Goal: Transaction & Acquisition: Purchase product/service

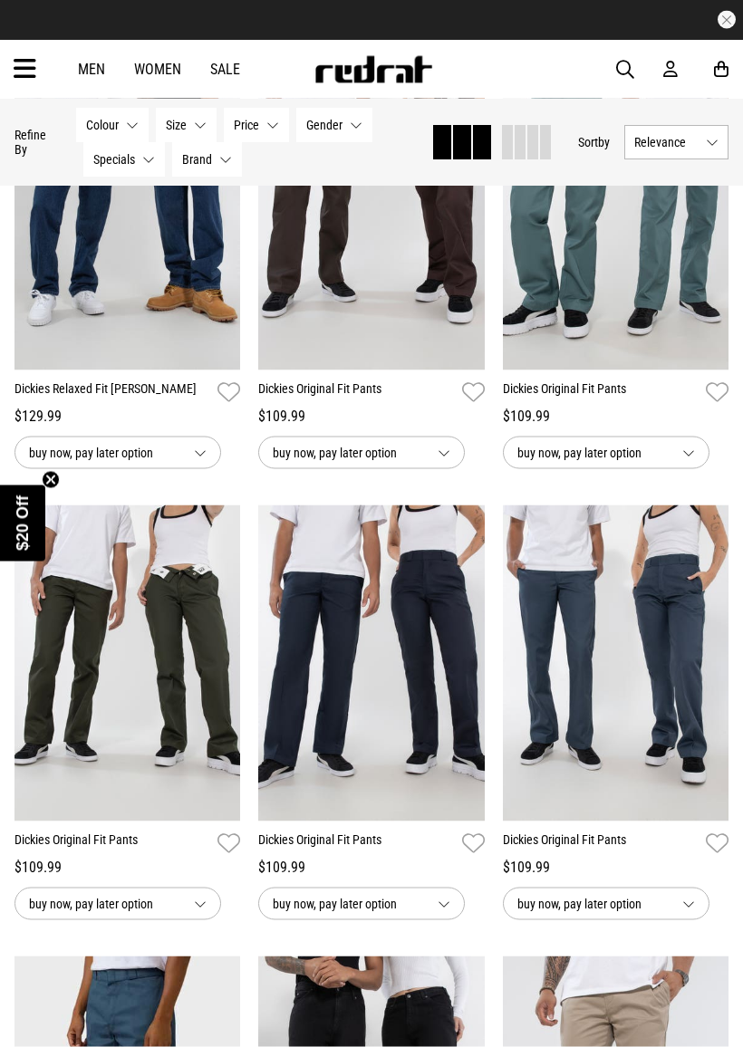
scroll to position [2544, 0]
click at [350, 853] on link "Dickies Original Fit Pants" at bounding box center [356, 843] width 196 height 26
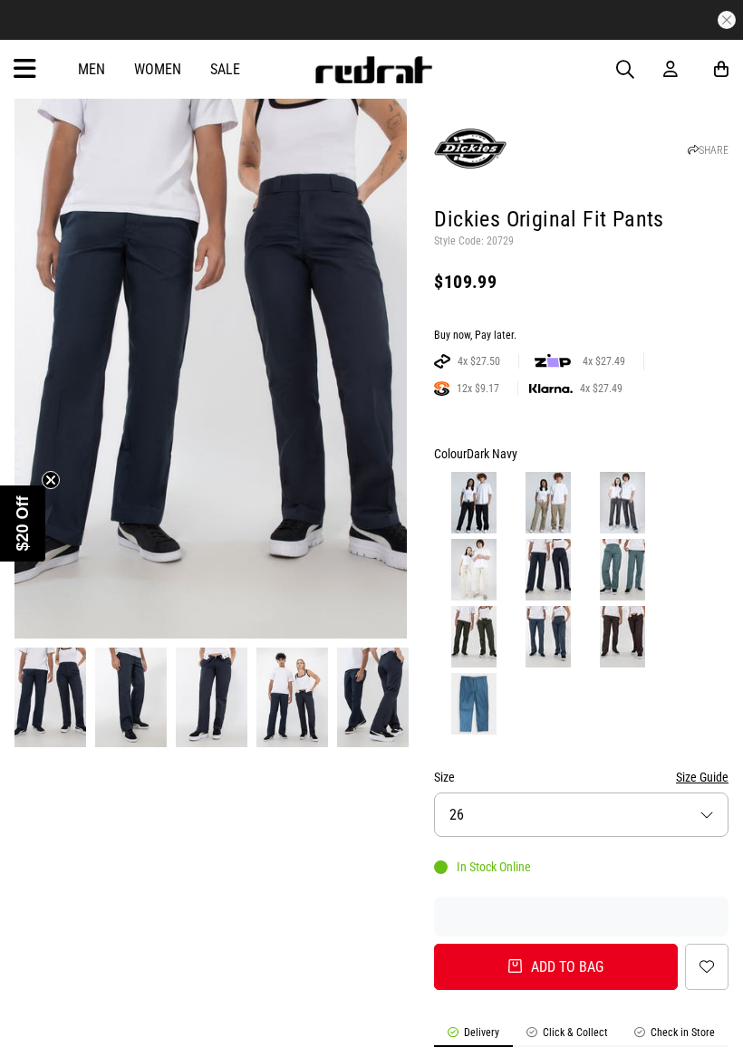
scroll to position [188, 0]
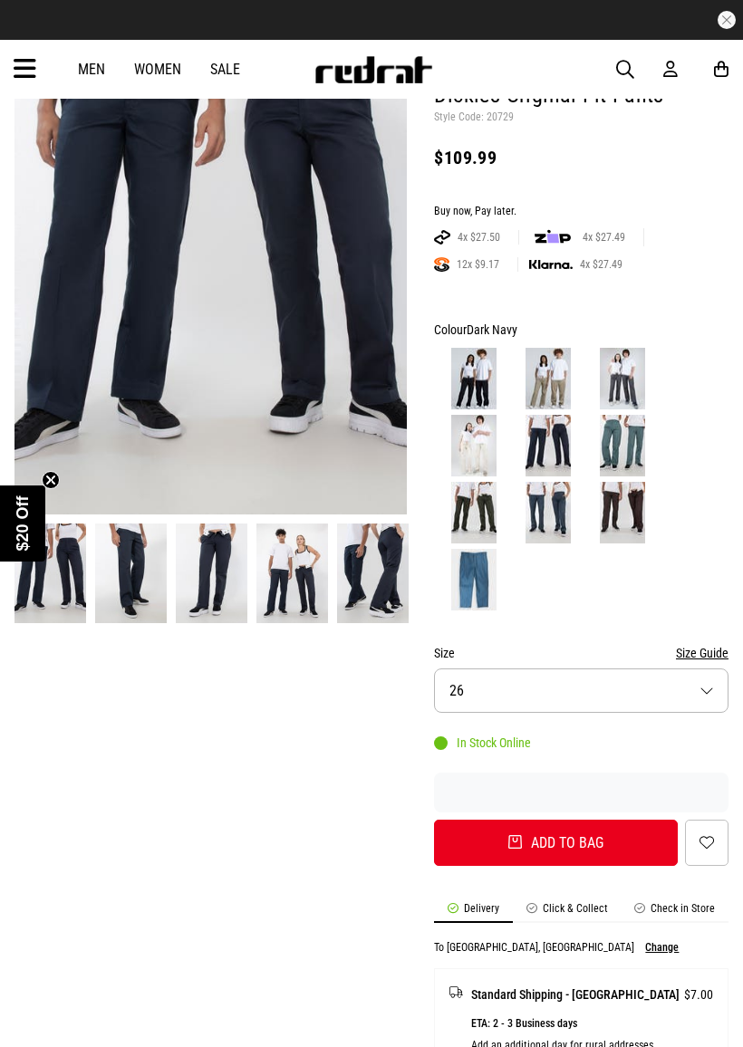
click at [685, 683] on button "Size 26" at bounding box center [581, 690] width 294 height 44
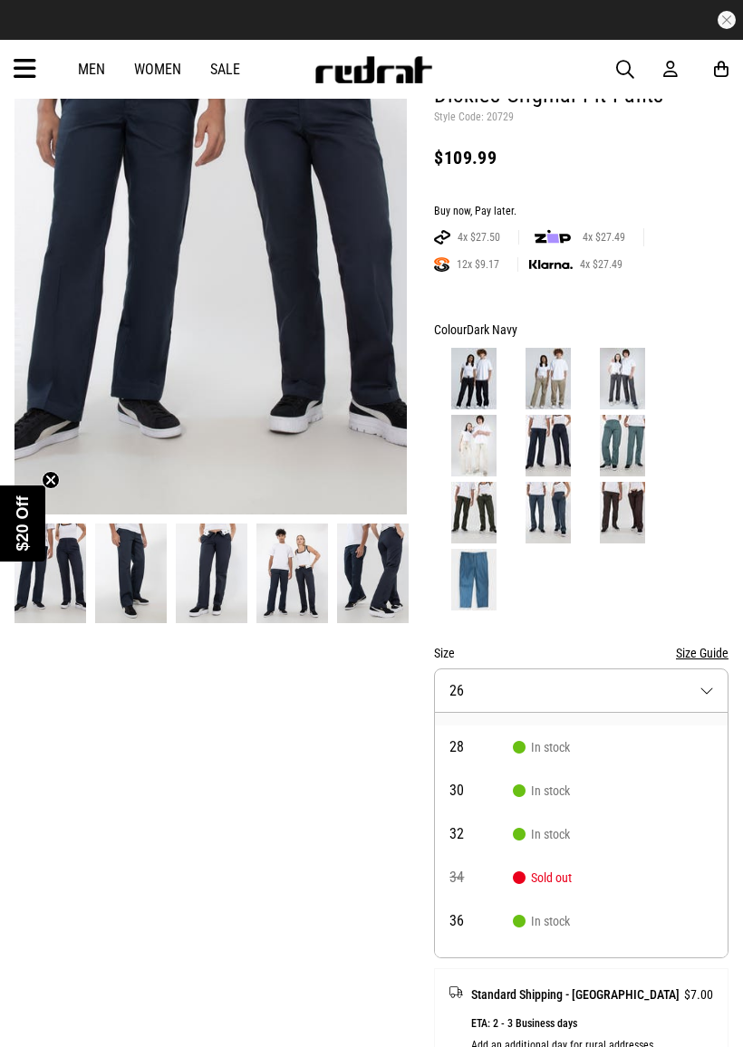
scroll to position [32, 0]
click at [624, 818] on li "32 In stock" at bounding box center [581, 832] width 293 height 43
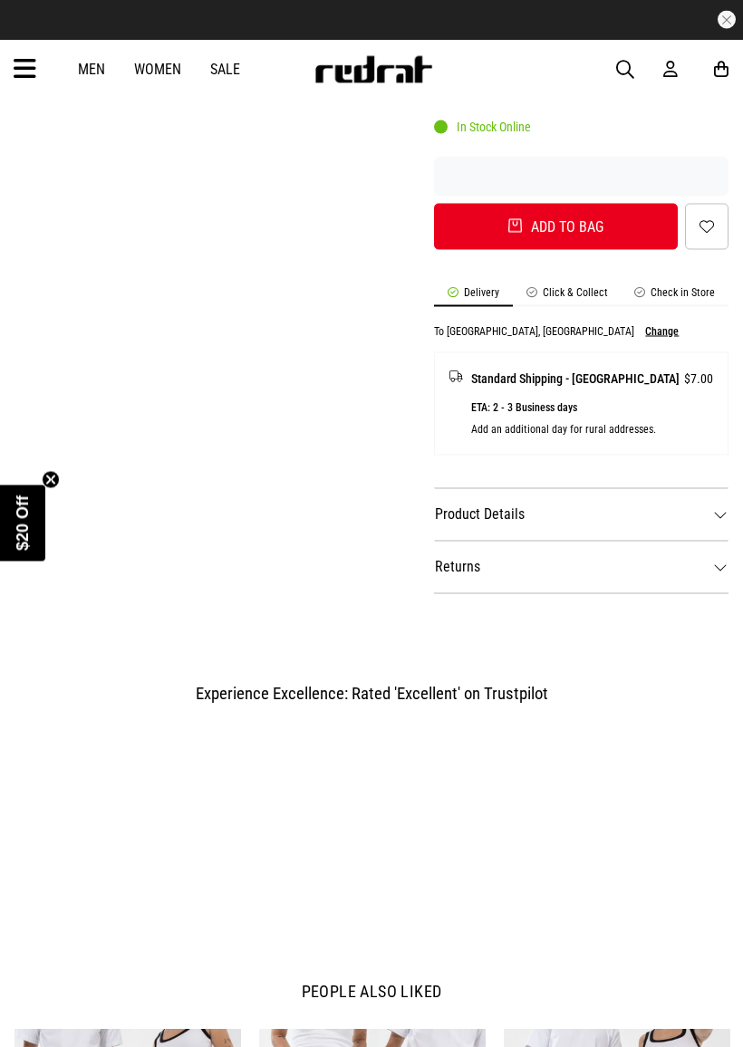
click at [699, 507] on dt "Product Details" at bounding box center [581, 514] width 294 height 53
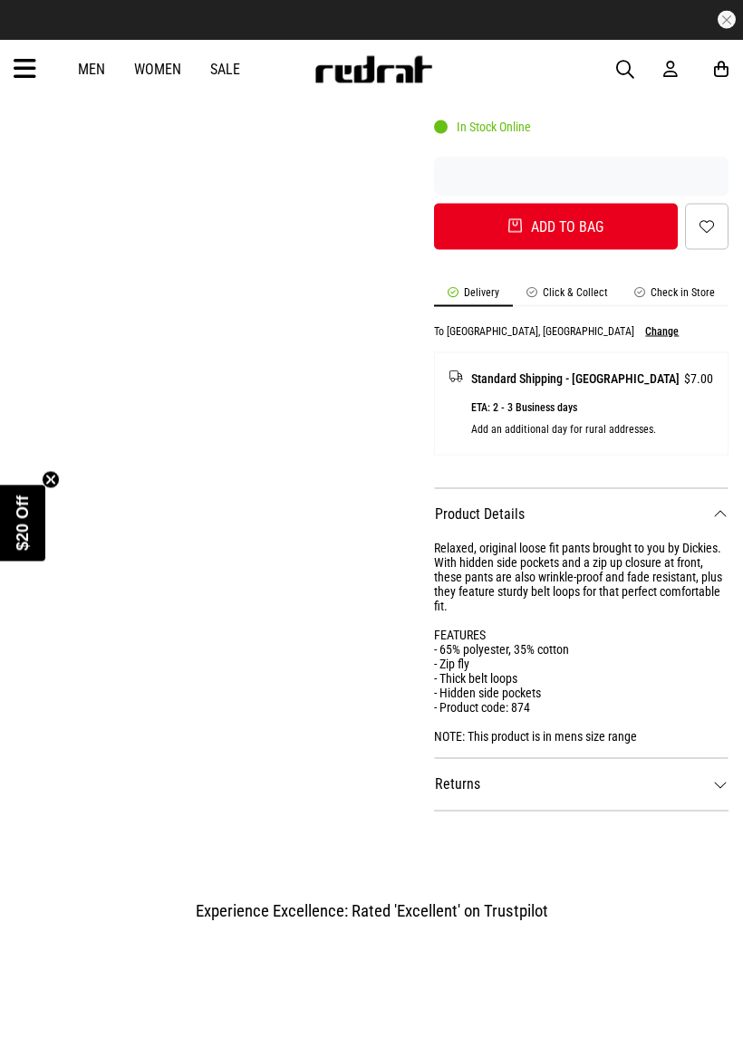
scroll to position [805, 0]
click at [713, 524] on dt "Product Details" at bounding box center [581, 513] width 294 height 53
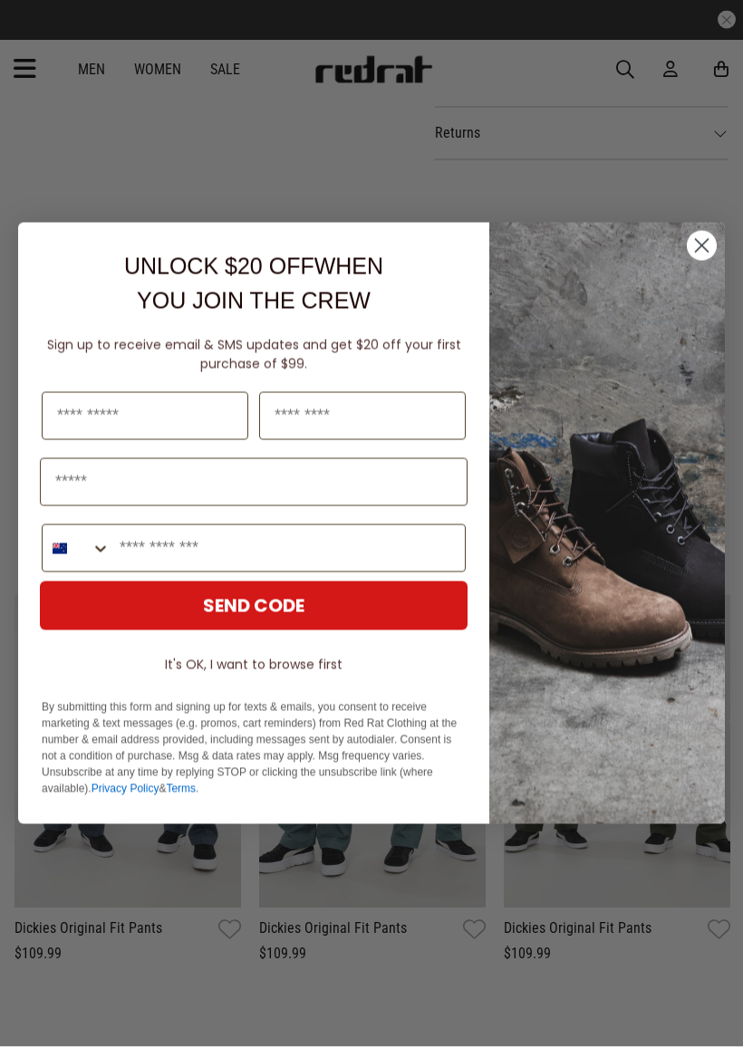
scroll to position [1241, 0]
click at [719, 250] on img "POPUP Form" at bounding box center [606, 523] width 235 height 601
click at [704, 246] on circle "Close dialog" at bounding box center [701, 246] width 30 height 30
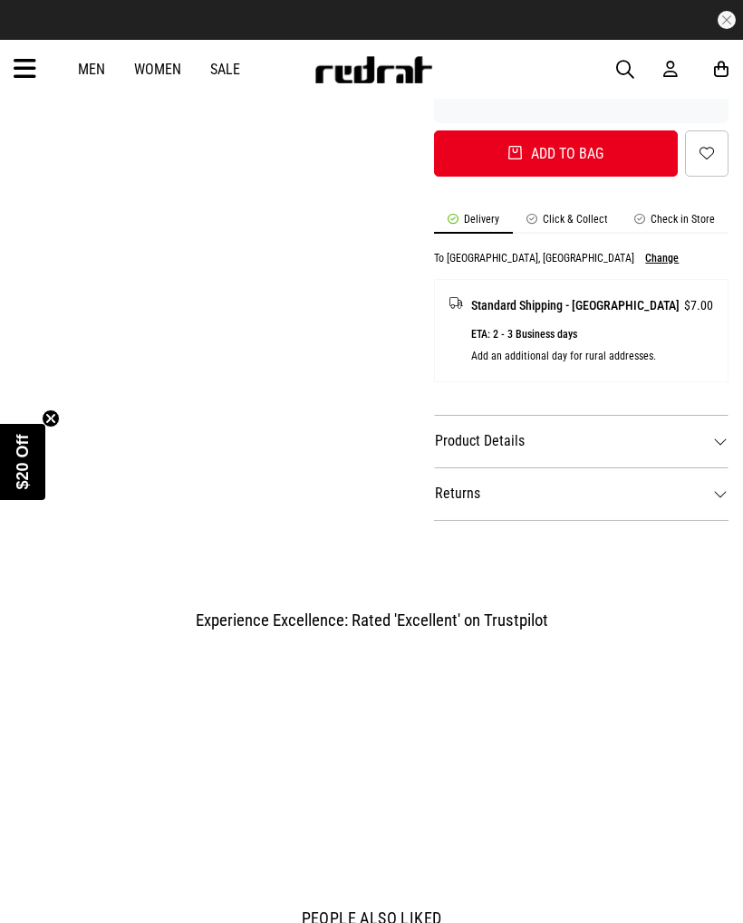
scroll to position [866, 0]
